Goal: Task Accomplishment & Management: Use online tool/utility

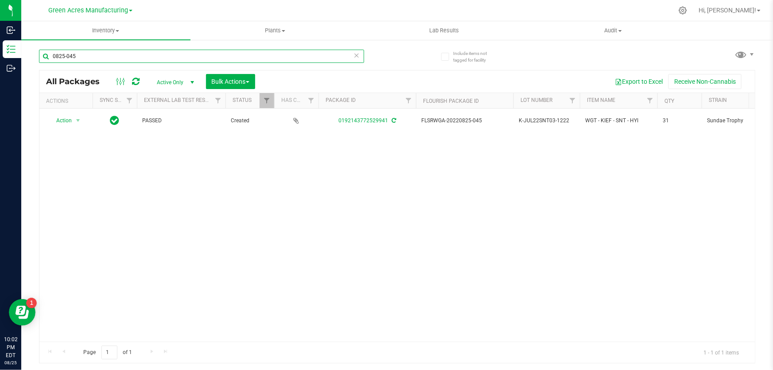
click at [85, 57] on input "0825-045" at bounding box center [201, 56] width 325 height 13
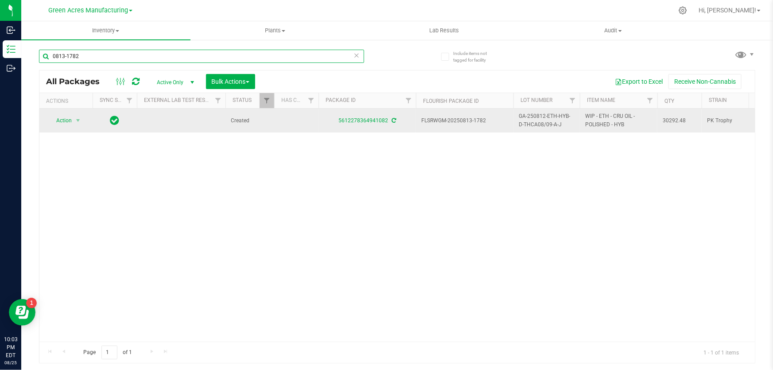
type input "0813-1782"
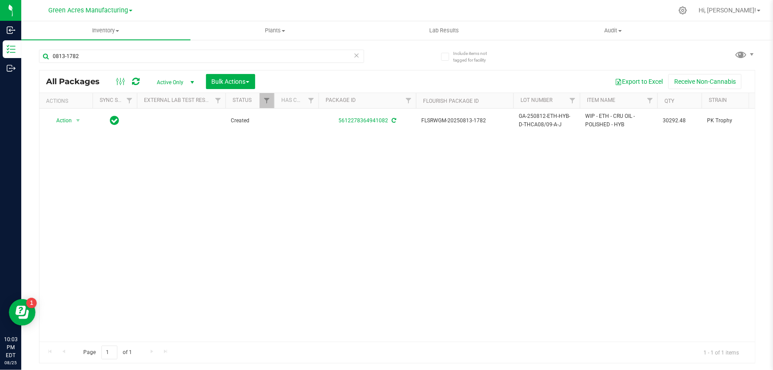
drag, startPoint x: 488, startPoint y: 121, endPoint x: 492, endPoint y: 156, distance: 35.2
click at [497, 125] on td "FLSRWGM-20250813-1782" at bounding box center [464, 120] width 97 height 24
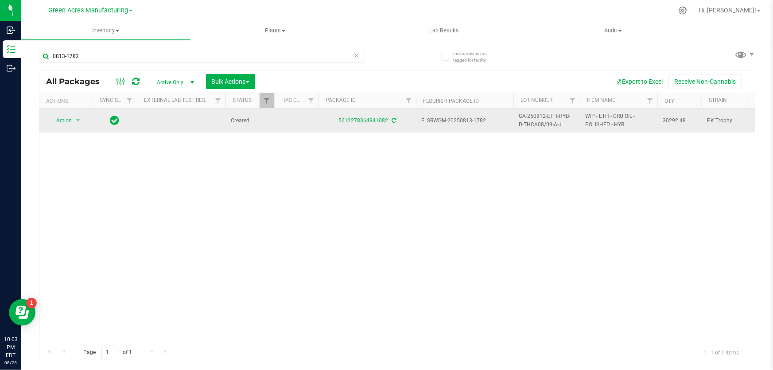
drag, startPoint x: 491, startPoint y: 122, endPoint x: 459, endPoint y: 121, distance: 31.9
click at [459, 121] on span "FLSRWGM-20250813-1782" at bounding box center [464, 120] width 87 height 8
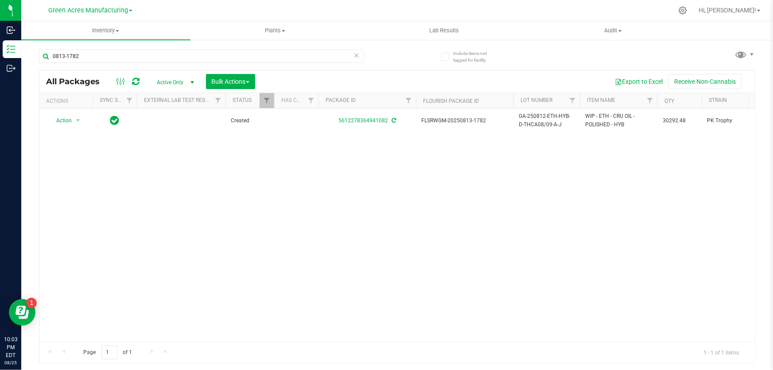
copy span "0813-1782"
click at [476, 236] on div "Action Action Adjust qty Create package Edit attributes Global inventory Locate…" at bounding box center [396, 224] width 715 height 233
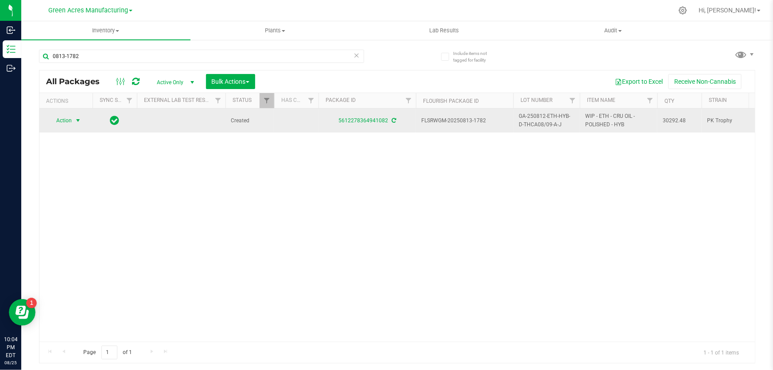
click at [80, 117] on span "select" at bounding box center [77, 120] width 7 height 7
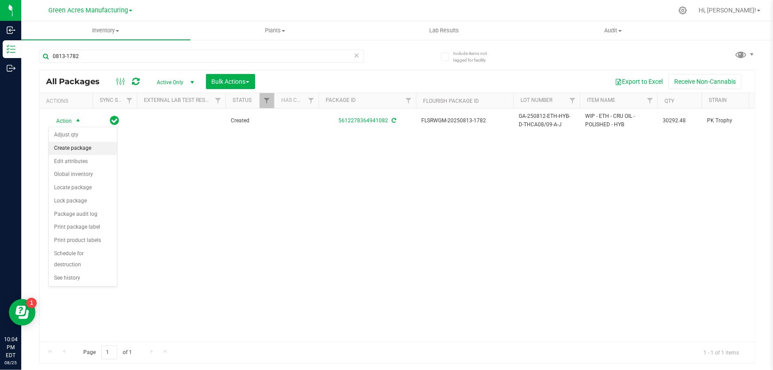
click at [89, 151] on li "Create package" at bounding box center [83, 148] width 68 height 13
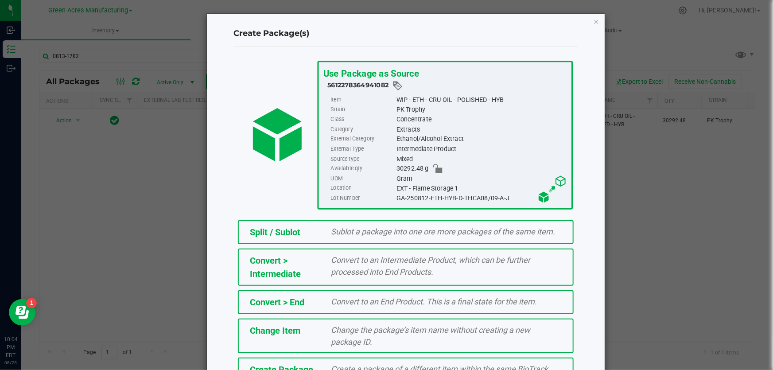
scroll to position [61, 0]
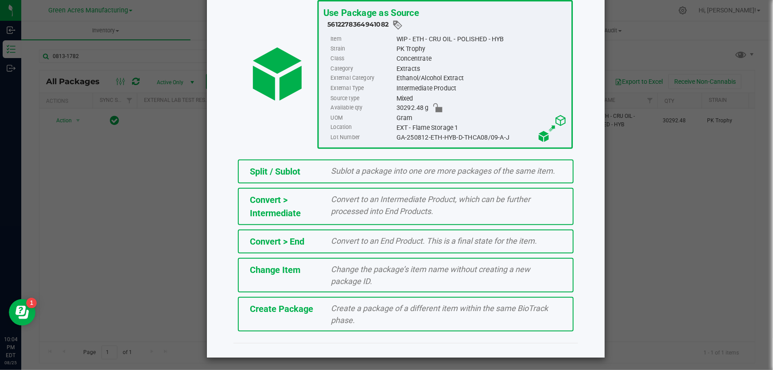
click at [345, 314] on span "Create a package of a different item within the same BioTrack phase." at bounding box center [439, 313] width 217 height 21
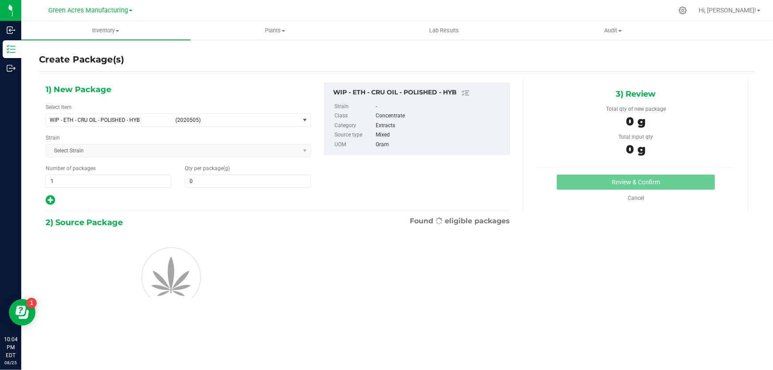
type input "0.0000"
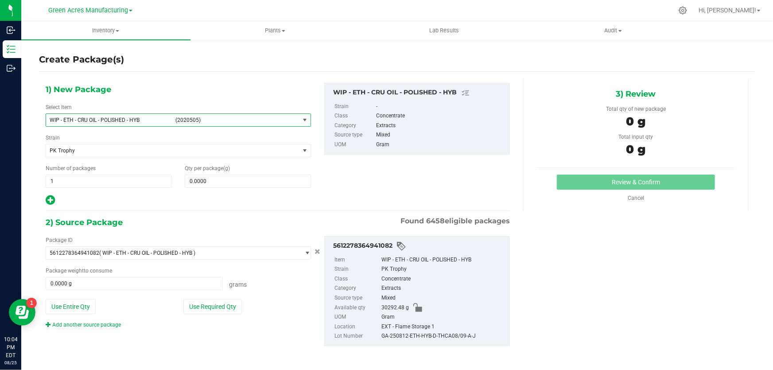
click at [294, 118] on span "WIP - ETH - CRU OIL - POLISHED - HYB (2020505)" at bounding box center [172, 120] width 253 height 12
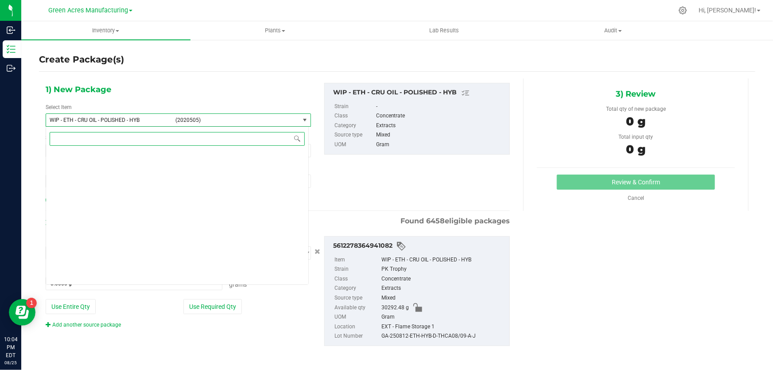
scroll to position [233451, 0]
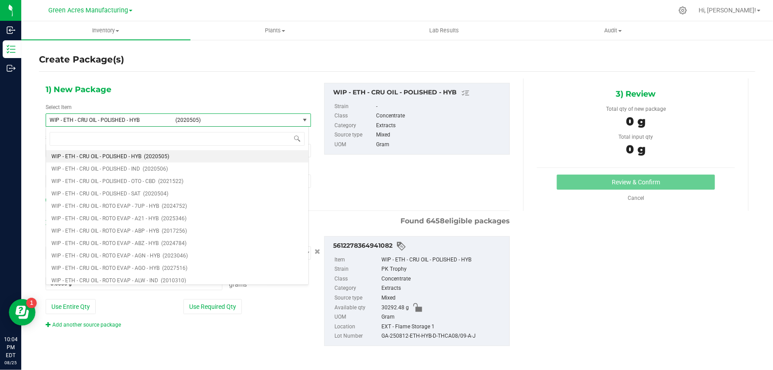
click at [413, 172] on div "1) New Package Select Item WIP - ETH - CRU OIL - POLISHED - HYB (2020505) WIP -…" at bounding box center [277, 144] width 477 height 123
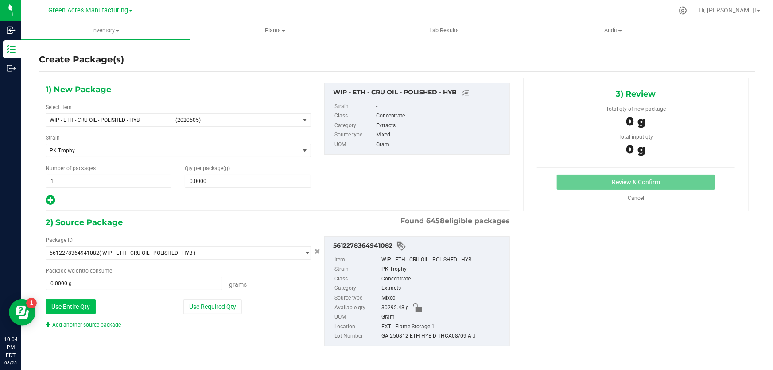
click at [54, 306] on button "Use Entire Qty" at bounding box center [71, 306] width 50 height 15
type input "30292.4800 g"
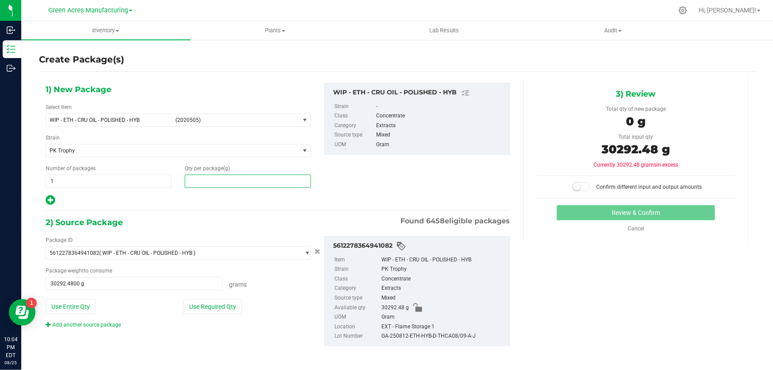
click at [223, 180] on span at bounding box center [248, 180] width 126 height 13
type input "30292.48"
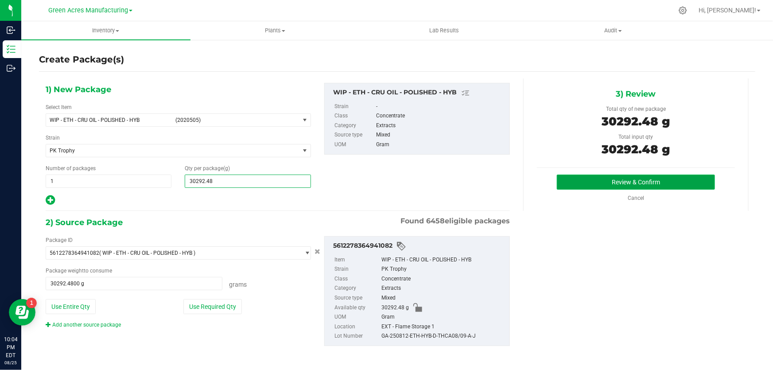
type input "30,292.4800"
click at [598, 187] on button "Review & Confirm" at bounding box center [636, 181] width 159 height 15
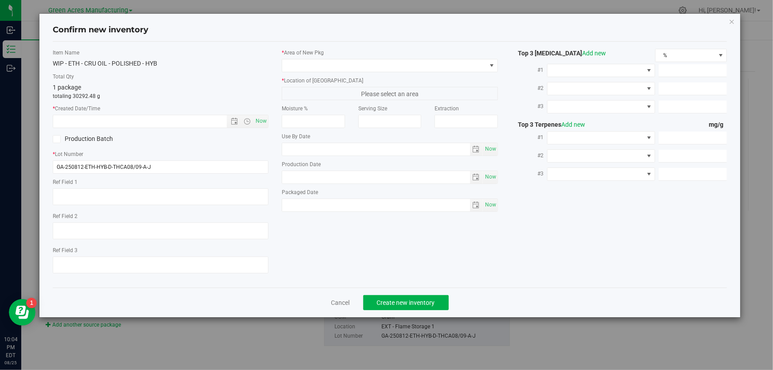
type textarea "EXT"
drag, startPoint x: 133, startPoint y: 167, endPoint x: 52, endPoint y: 159, distance: 81.0
click at [53, 159] on div "* Lot Number GA-250812-ETH-HYB-D-THCA08/09-A-J" at bounding box center [161, 161] width 216 height 23
paste input "25-EM-VKS-HYB-T-THC01"
type input "GA-250825-EM-VKS-HYB-T-THC01"
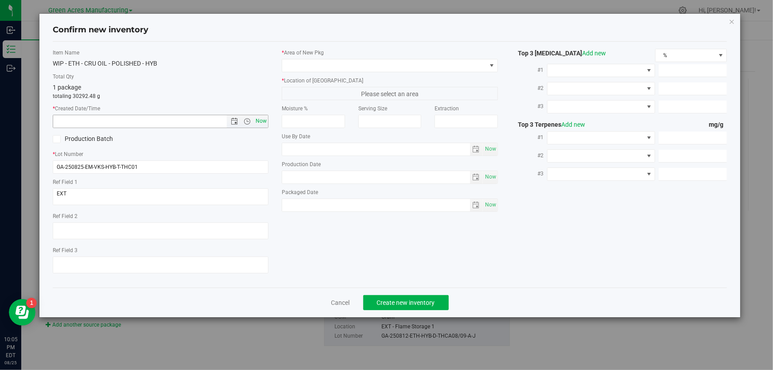
click at [261, 119] on span "Now" at bounding box center [261, 121] width 15 height 13
type input "[DATE] 10:05 PM"
click at [490, 59] on span at bounding box center [390, 65] width 216 height 13
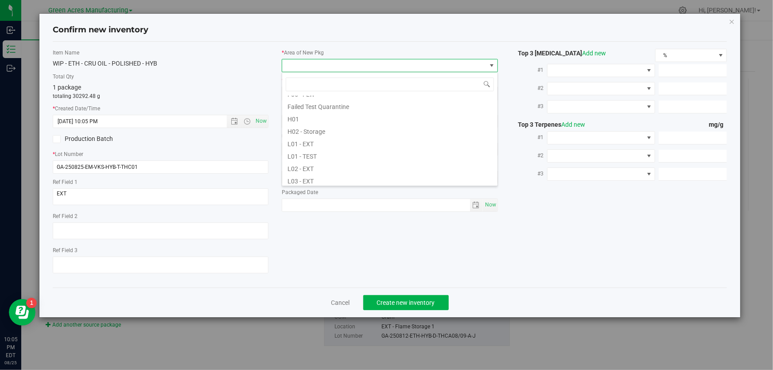
scroll to position [161, 0]
click at [326, 151] on li "L04 - EXT" at bounding box center [389, 152] width 215 height 12
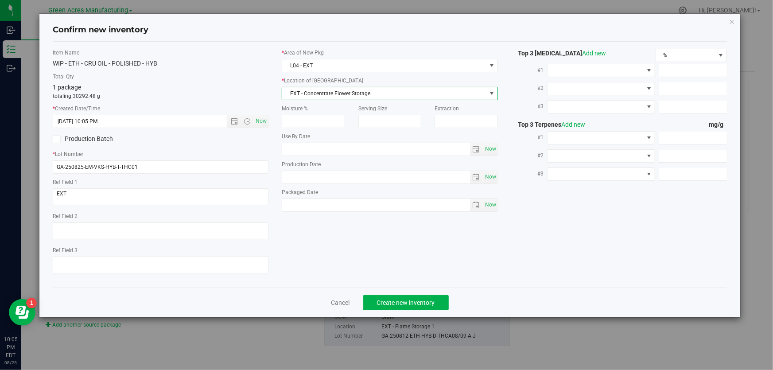
click at [395, 92] on span "EXT - Concentrate Flower Storage" at bounding box center [384, 93] width 204 height 12
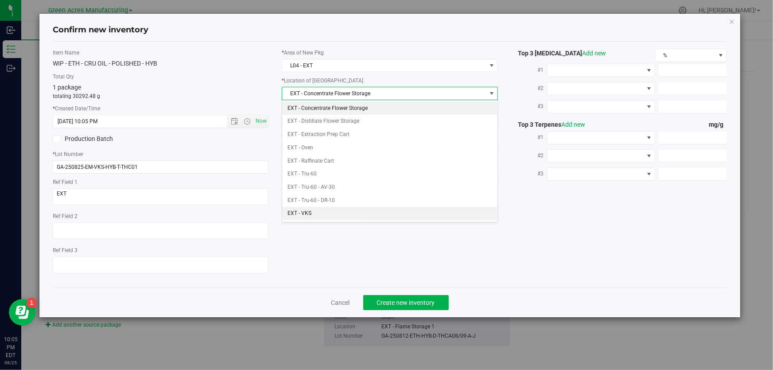
click at [328, 209] on li "EXT - VKS" at bounding box center [389, 213] width 215 height 13
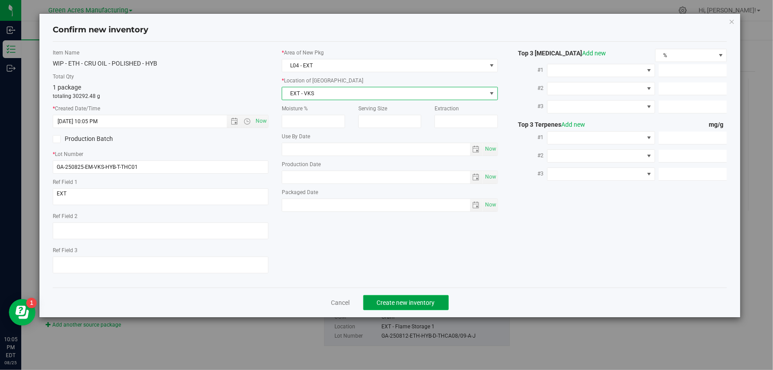
click at [408, 301] on span "Create new inventory" at bounding box center [406, 302] width 58 height 7
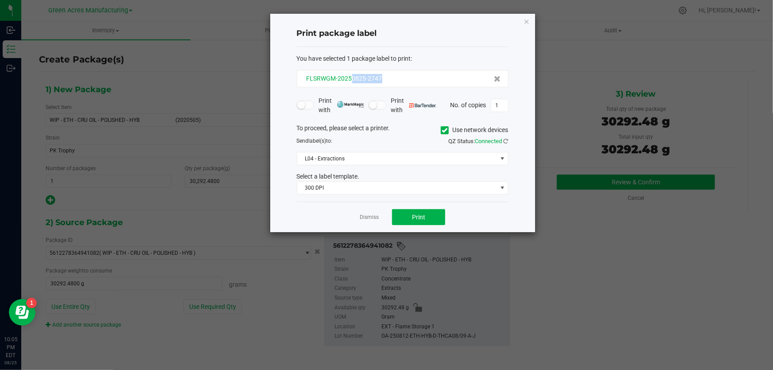
drag, startPoint x: 393, startPoint y: 78, endPoint x: 352, endPoint y: 80, distance: 41.7
click at [352, 80] on div "FLSRWGM-20250825-2747" at bounding box center [402, 78] width 197 height 9
copy span "0825-2747"
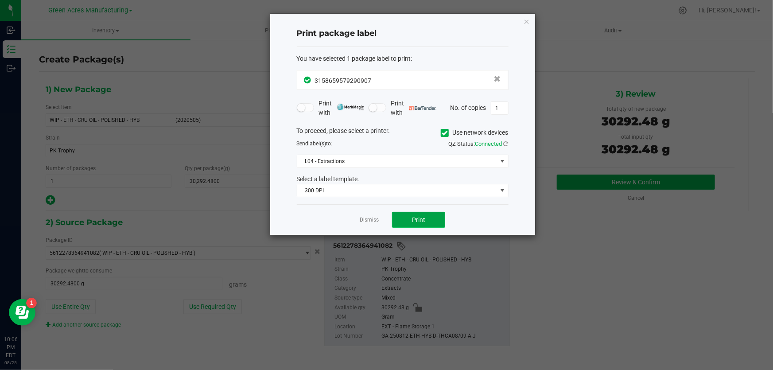
click at [420, 224] on button "Print" at bounding box center [418, 220] width 53 height 16
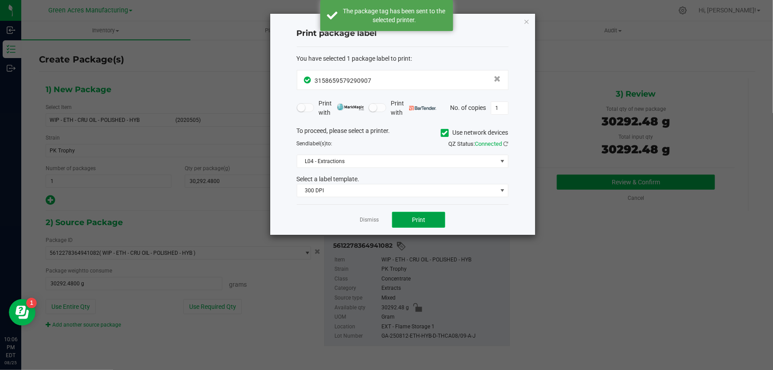
click at [420, 224] on button "Print" at bounding box center [418, 220] width 53 height 16
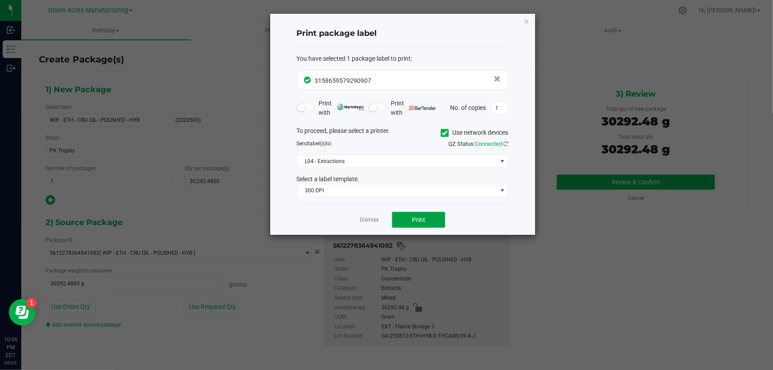
click at [421, 221] on span "Print" at bounding box center [418, 219] width 13 height 7
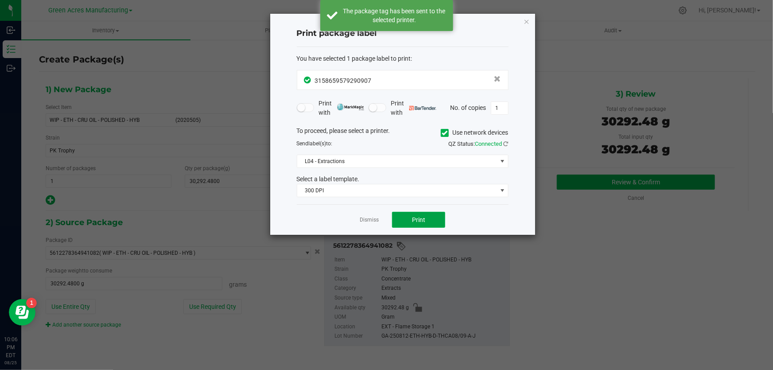
click at [420, 221] on span "Print" at bounding box center [418, 219] width 13 height 7
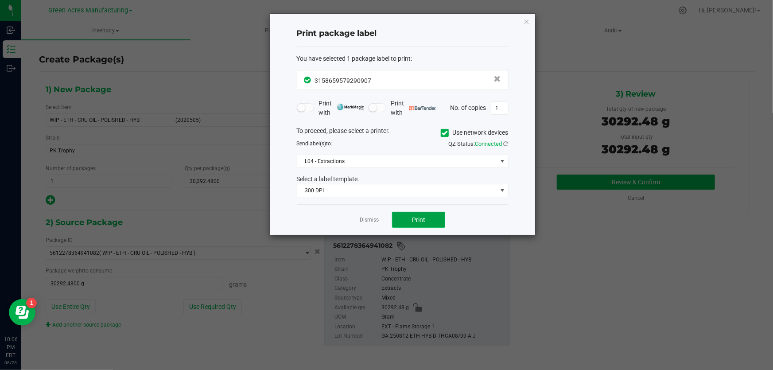
click at [431, 216] on button "Print" at bounding box center [418, 220] width 53 height 16
